Goal: Transaction & Acquisition: Purchase product/service

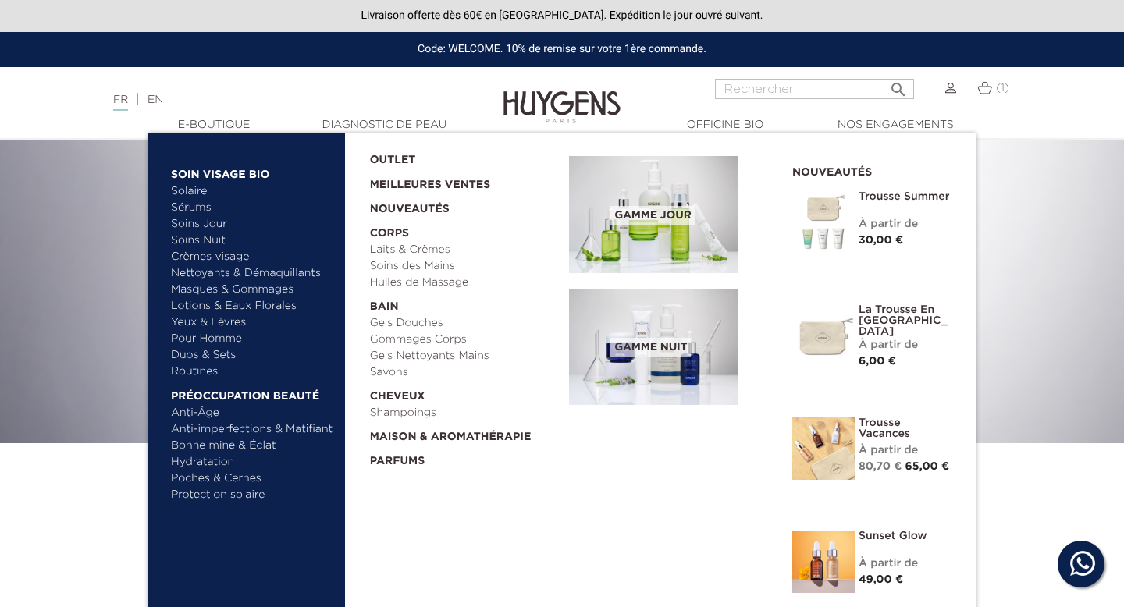
click at [400, 182] on link "Meilleures Ventes" at bounding box center [457, 181] width 175 height 25
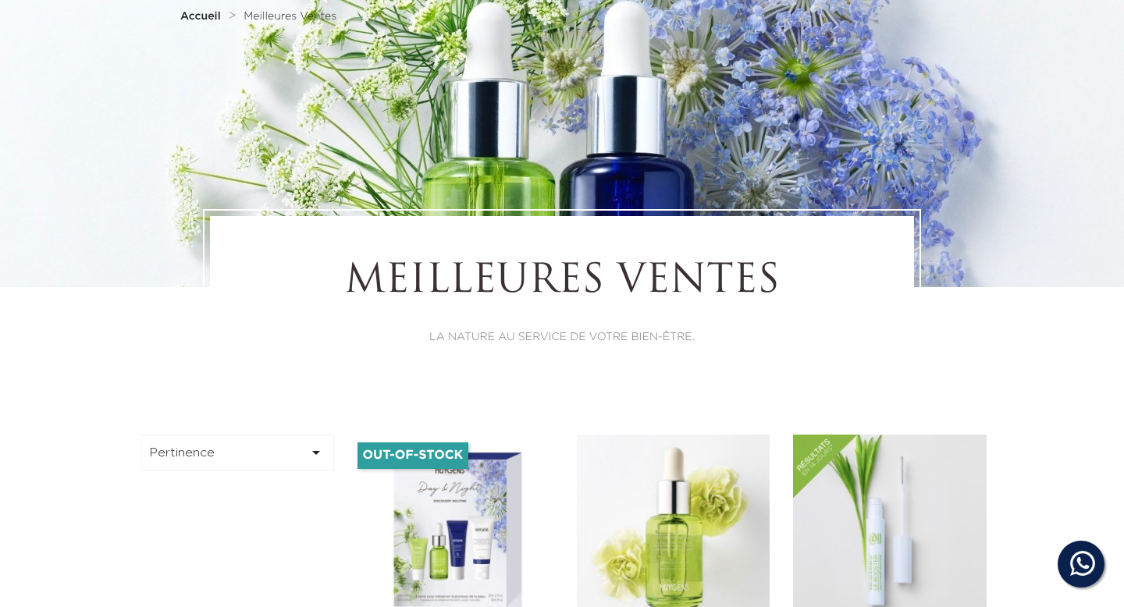
scroll to position [426, 0]
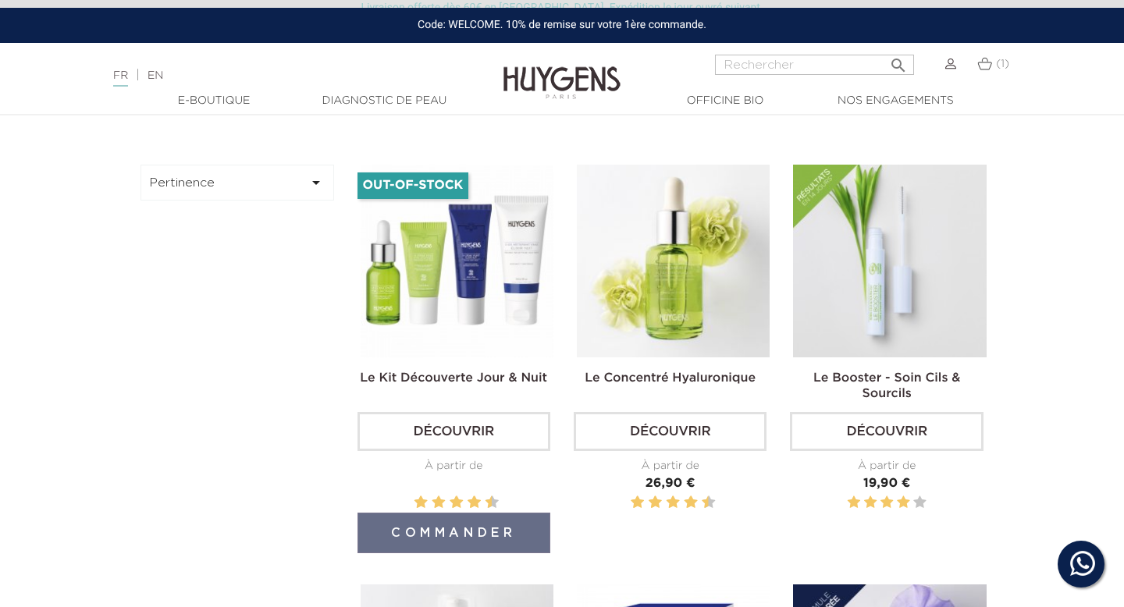
click at [415, 296] on img at bounding box center [457, 261] width 193 height 193
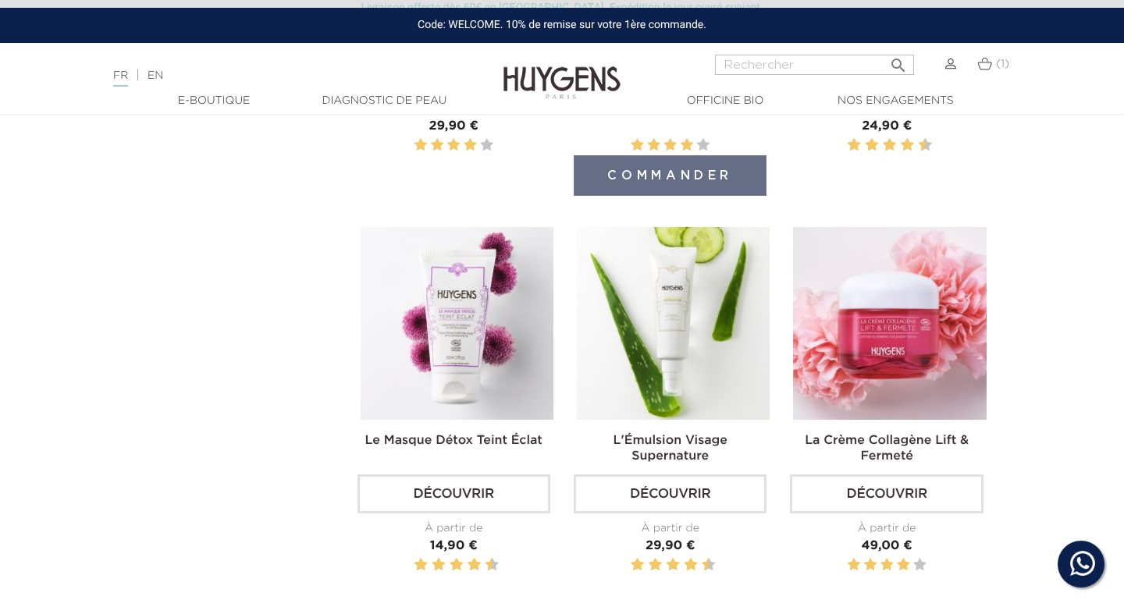
scroll to position [2061, 0]
